Goal: Task Accomplishment & Management: Use online tool/utility

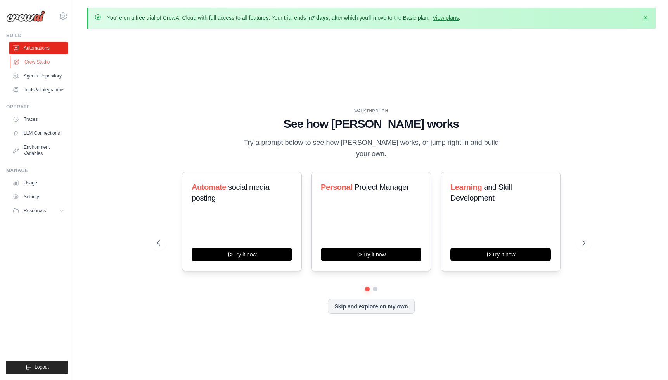
click at [40, 63] on link "Crew Studio" at bounding box center [39, 62] width 59 height 12
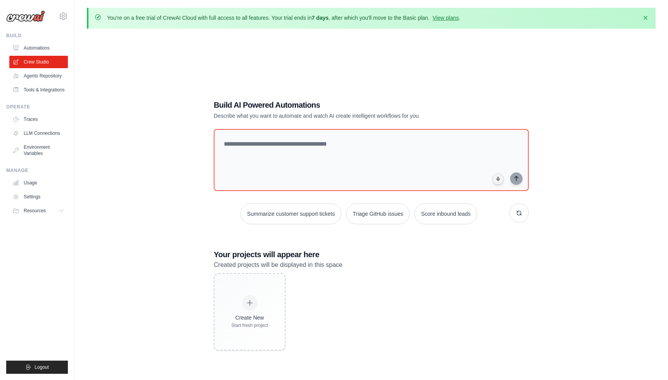
scroll to position [42, 0]
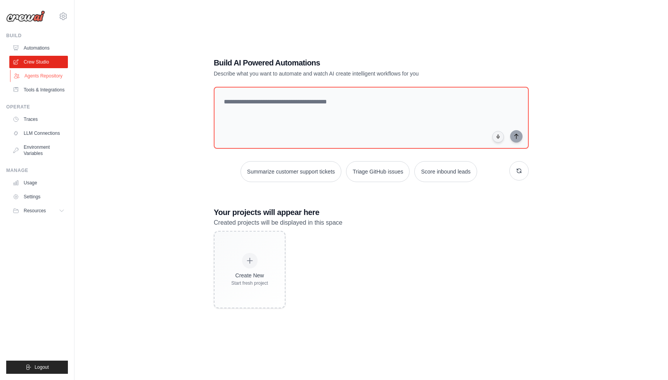
click at [46, 75] on link "Agents Repository" at bounding box center [39, 76] width 59 height 12
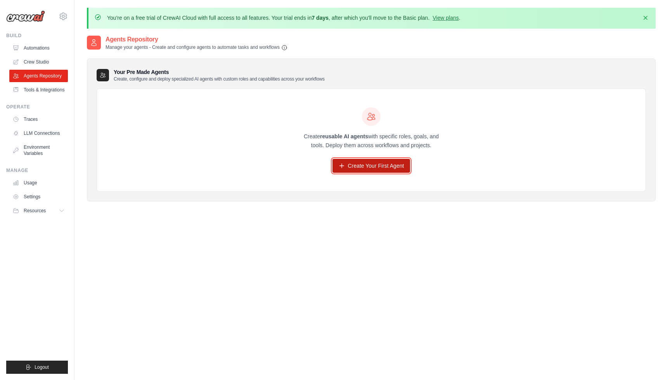
click at [377, 167] on link "Create Your First Agent" at bounding box center [371, 166] width 78 height 14
